Goal: Transaction & Acquisition: Purchase product/service

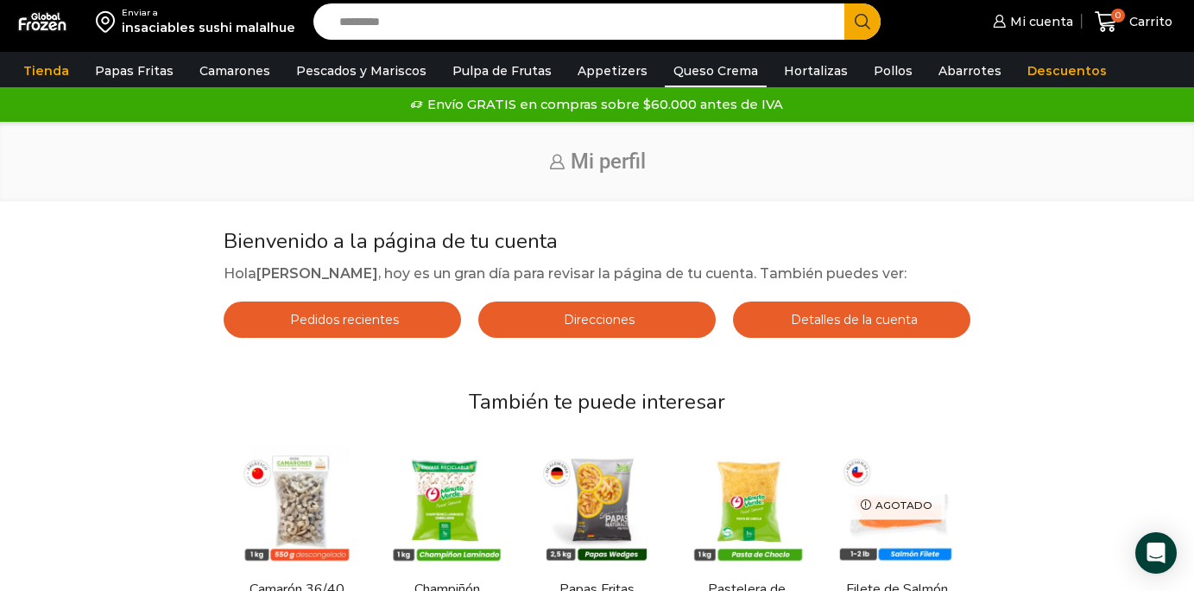
click at [694, 66] on link "Queso Crema" at bounding box center [716, 70] width 102 height 33
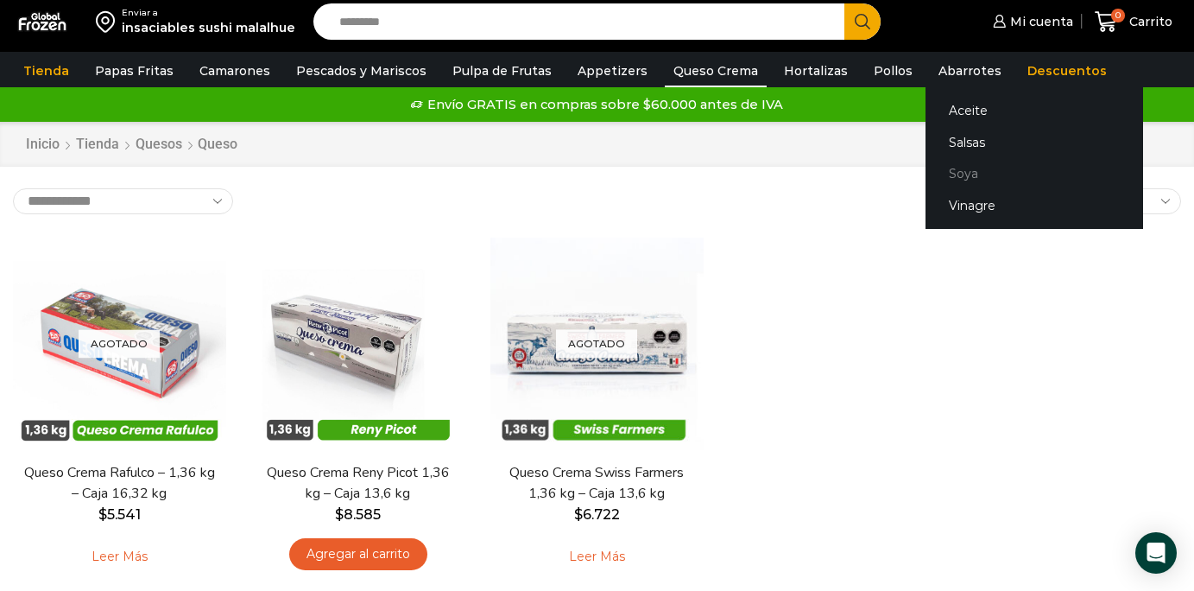
click at [927, 173] on link "Soya" at bounding box center [1035, 174] width 218 height 32
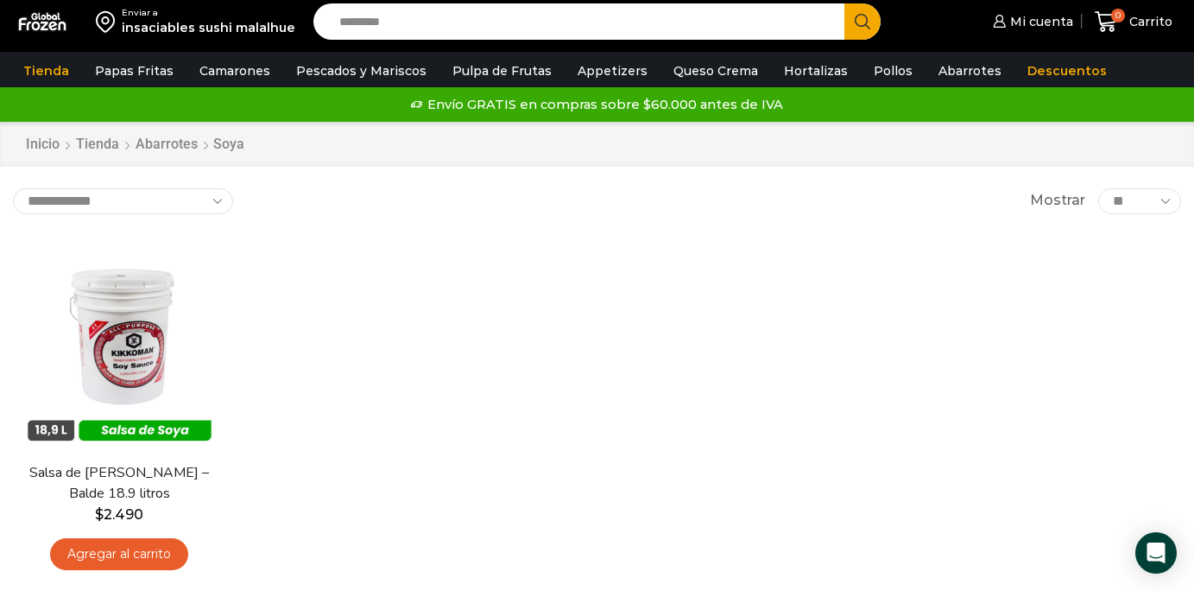
click at [482, 7] on input "Search input" at bounding box center [583, 21] width 505 height 36
type input "********"
click at [844, 3] on button "Search" at bounding box center [862, 21] width 36 height 36
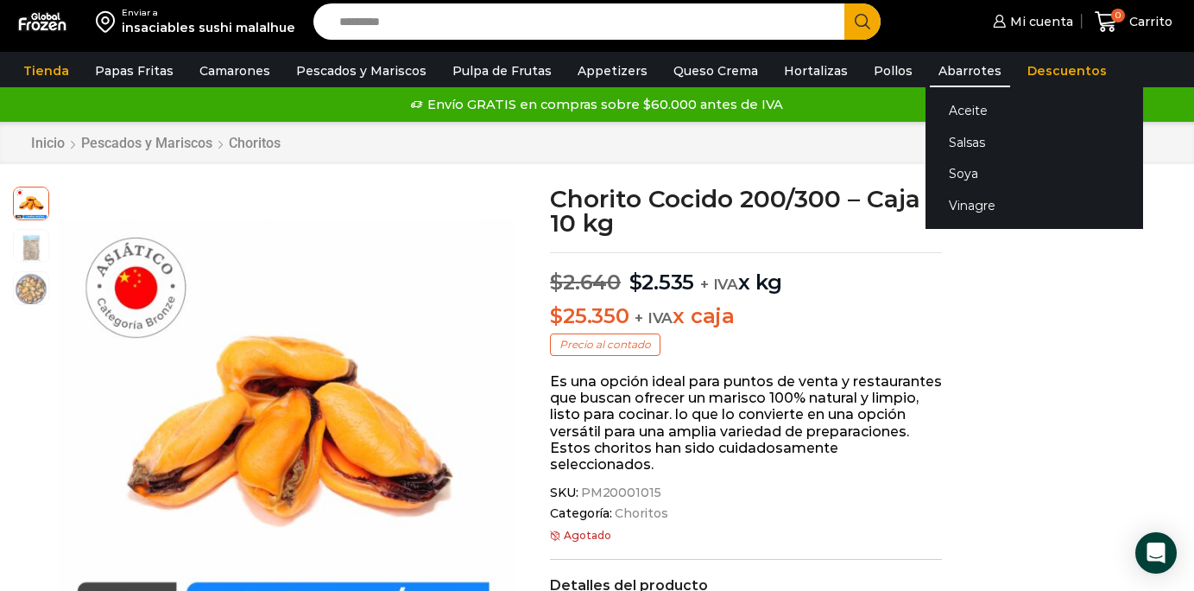
click at [948, 72] on link "Abarrotes" at bounding box center [970, 70] width 80 height 33
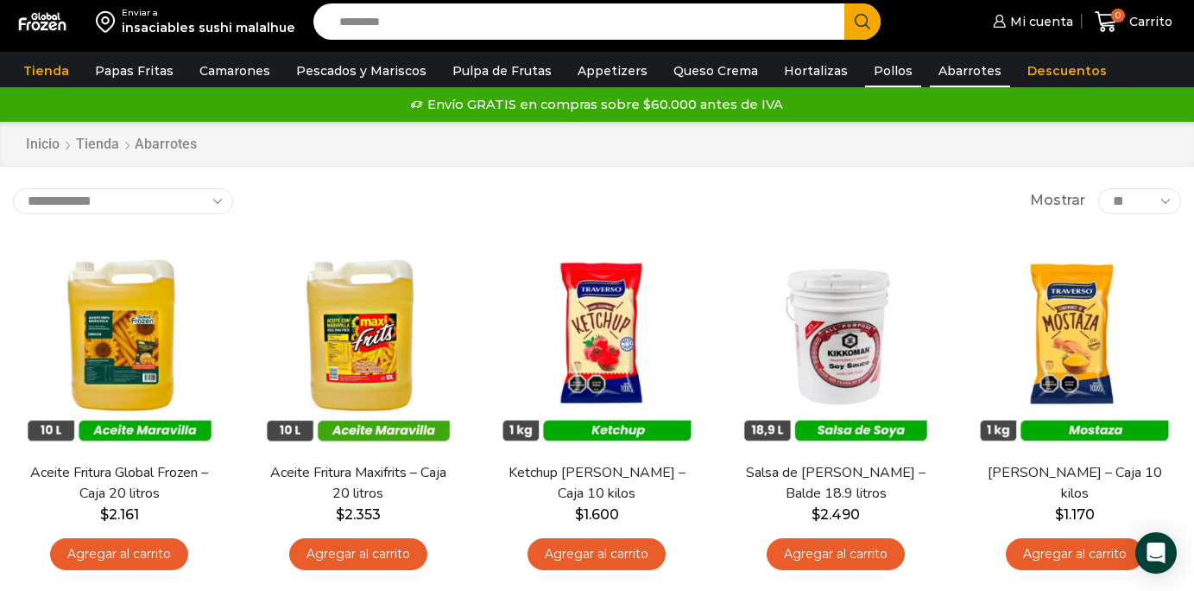
click at [867, 72] on link "Pollos" at bounding box center [893, 70] width 56 height 33
